Goal: Find contact information: Find contact information

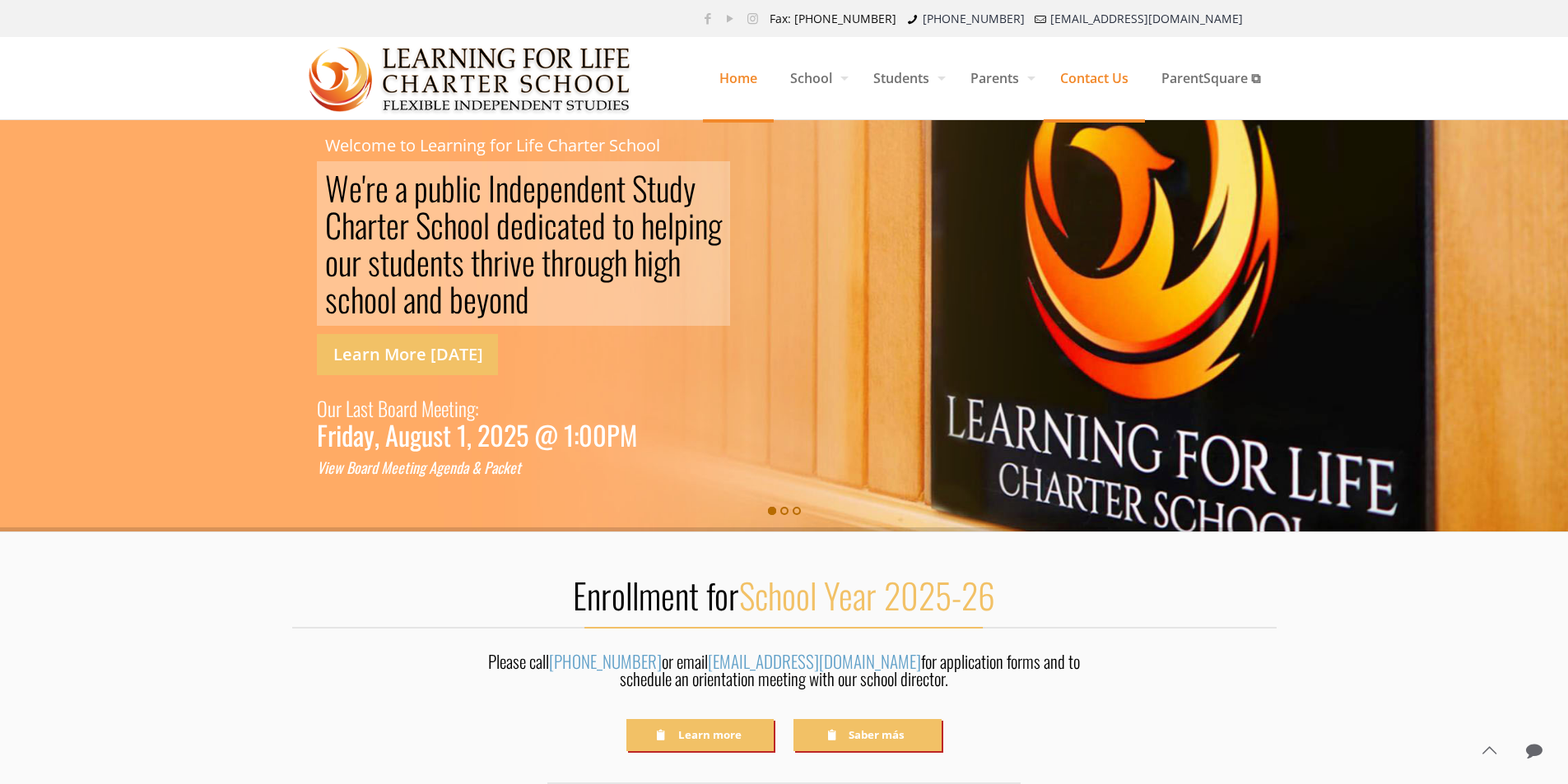
click at [1086, 78] on span "Contact Us" at bounding box center [1095, 78] width 101 height 50
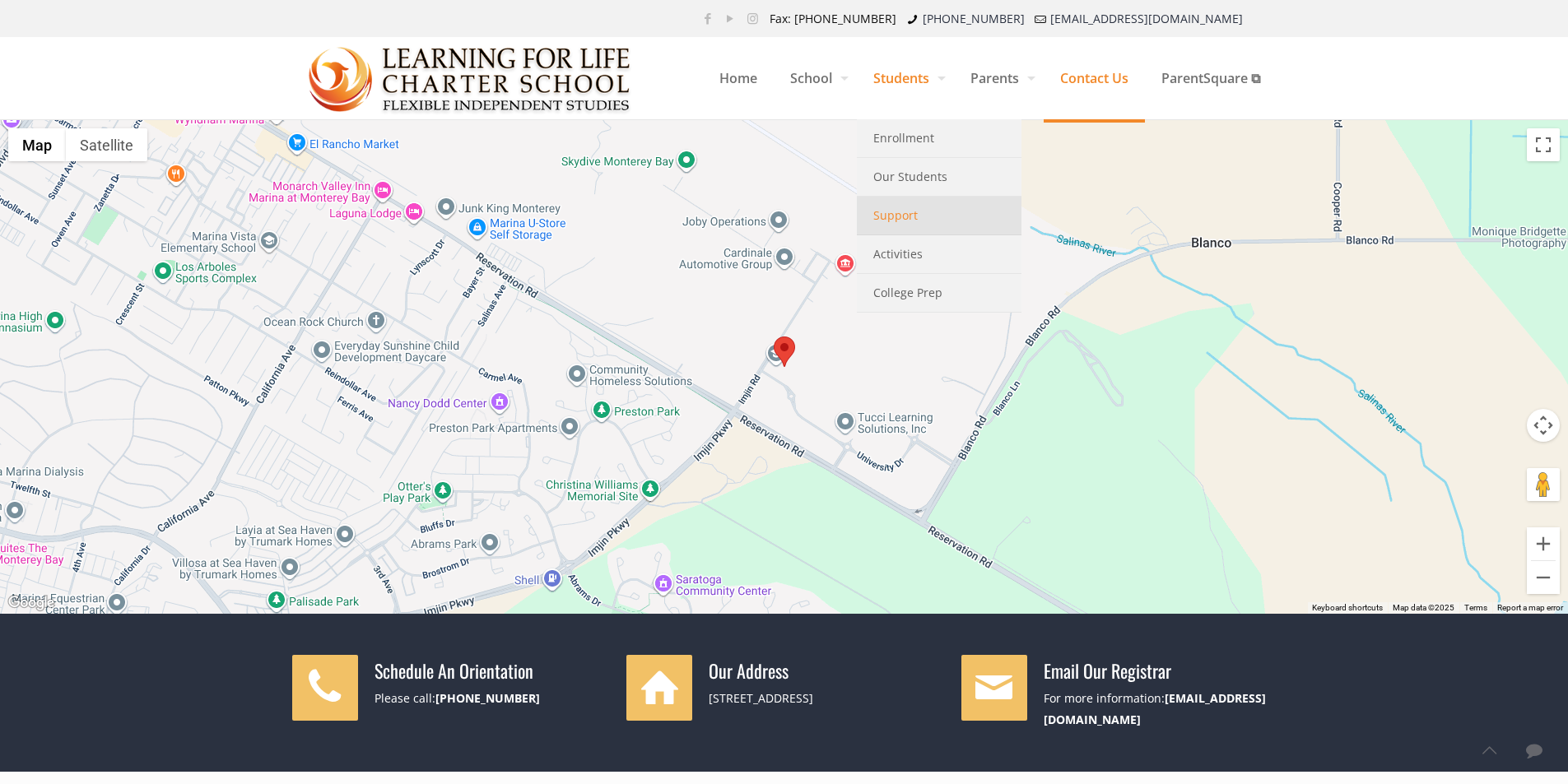
click at [893, 212] on span "Support" at bounding box center [895, 215] width 45 height 21
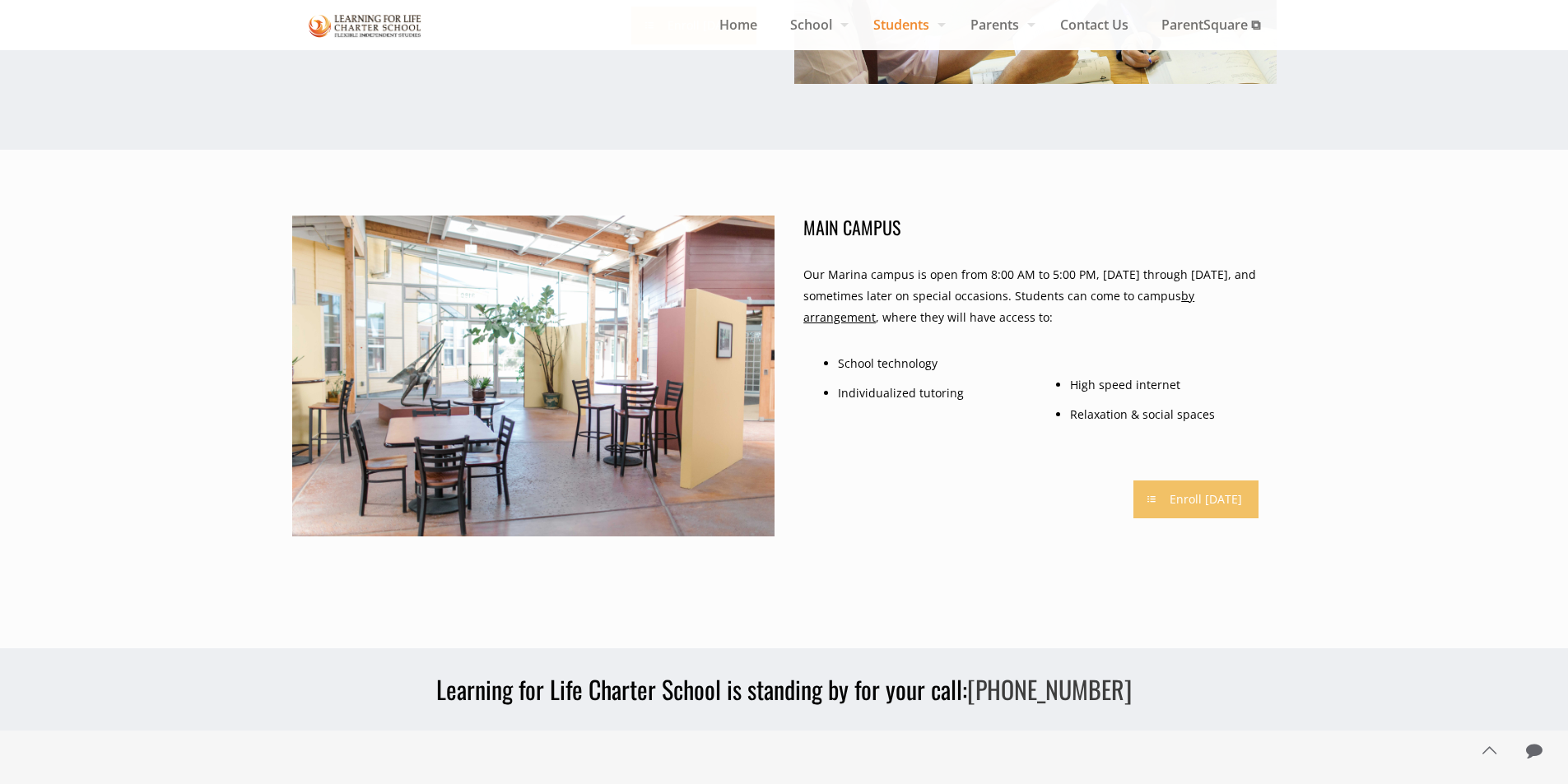
scroll to position [1775, 0]
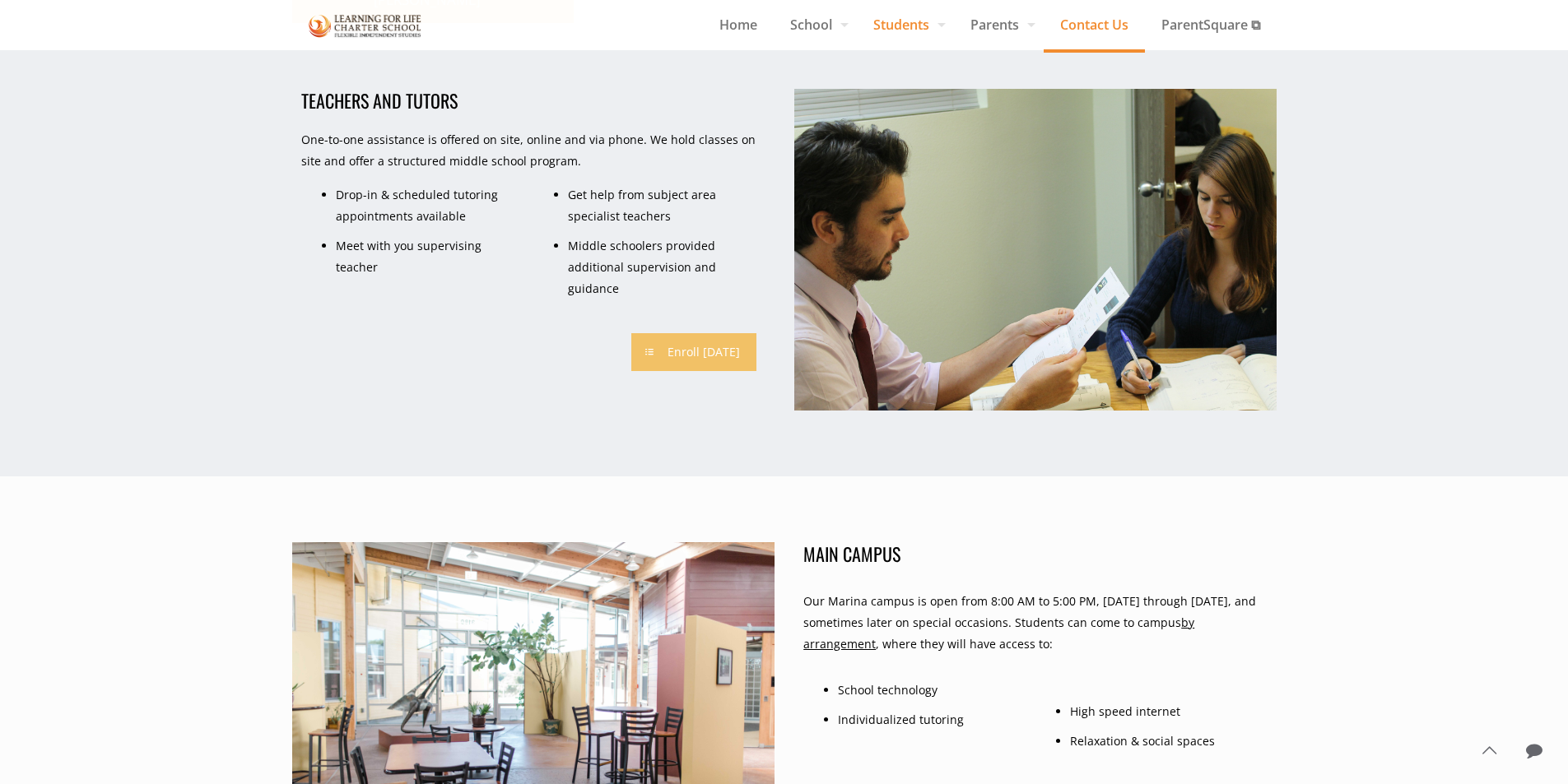
click at [1076, 26] on span "Contact Us" at bounding box center [1095, 24] width 101 height 24
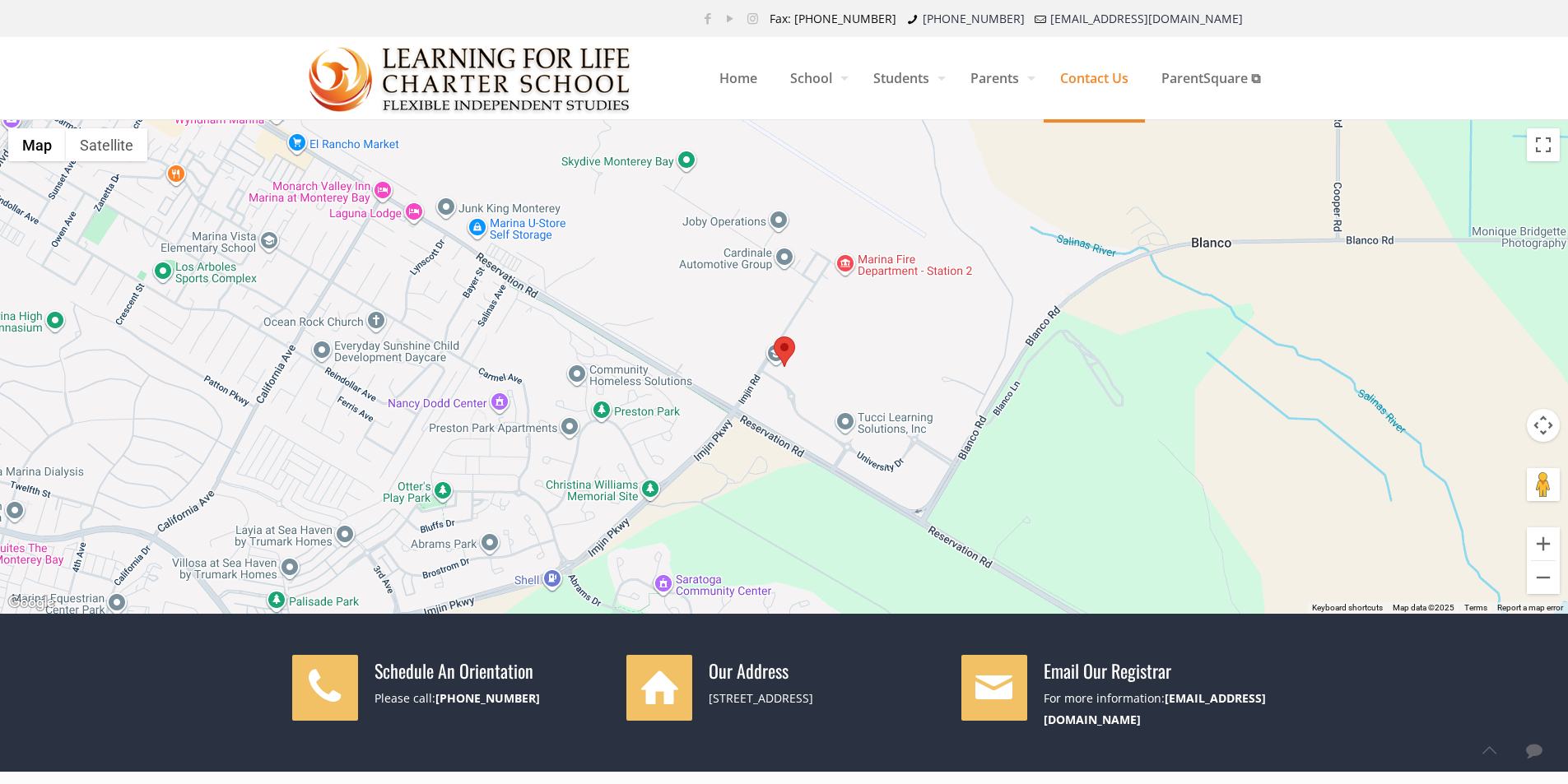
click at [1008, 693] on icon at bounding box center [994, 688] width 41 height 41
click at [1183, 700] on link "[EMAIL_ADDRESS][DOMAIN_NAME]" at bounding box center [1154, 709] width 222 height 37
click at [1198, 697] on link "[EMAIL_ADDRESS][DOMAIN_NAME]" at bounding box center [1154, 709] width 222 height 37
click at [1246, 697] on div "For more information: info@lflcs.org" at bounding box center [1160, 709] width 233 height 43
drag, startPoint x: 1246, startPoint y: 697, endPoint x: 1174, endPoint y: 698, distance: 72.0
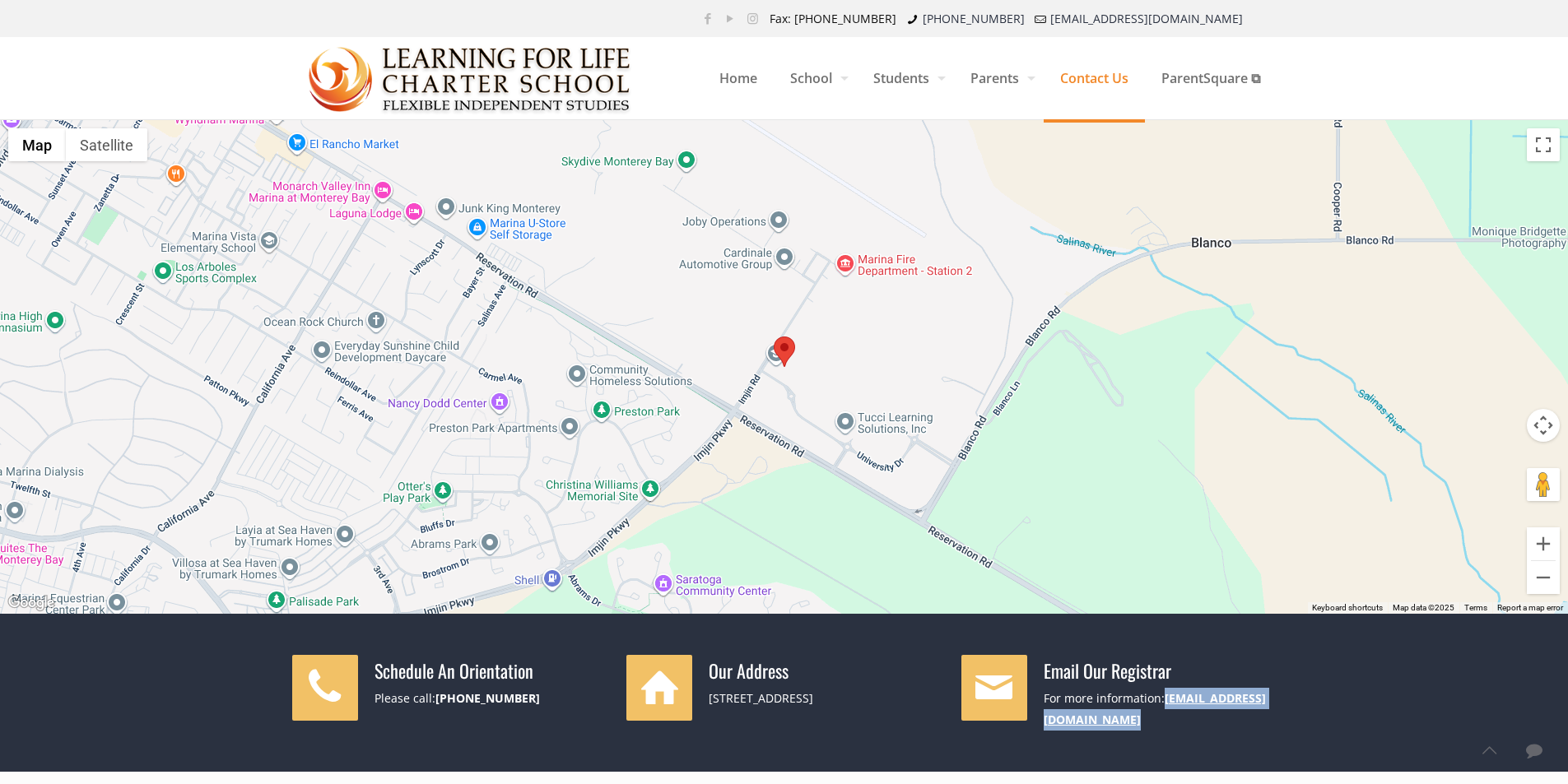
click at [1174, 698] on div "For more information: info@lflcs.org" at bounding box center [1160, 709] width 233 height 43
